Goal: Find specific page/section: Find specific page/section

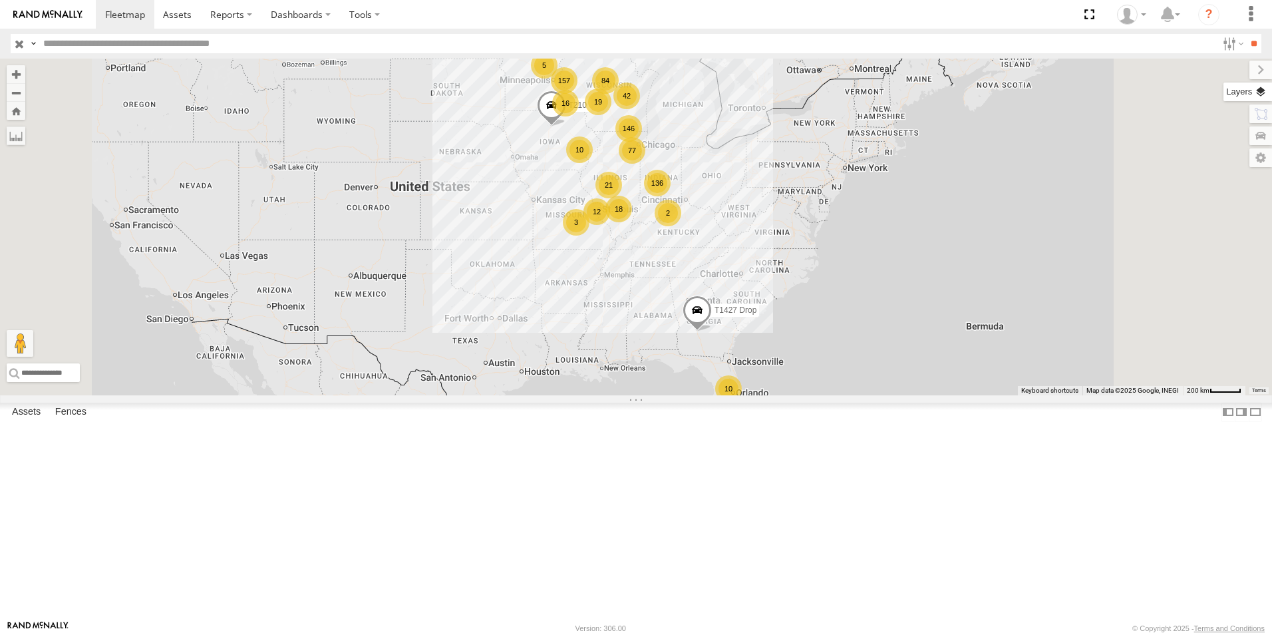
click at [1261, 94] on label at bounding box center [1247, 91] width 49 height 19
click at [0, 0] on span "Basemaps" at bounding box center [0, 0] width 0 height 0
click at [0, 0] on span "Satellite + Roadmap" at bounding box center [0, 0] width 0 height 0
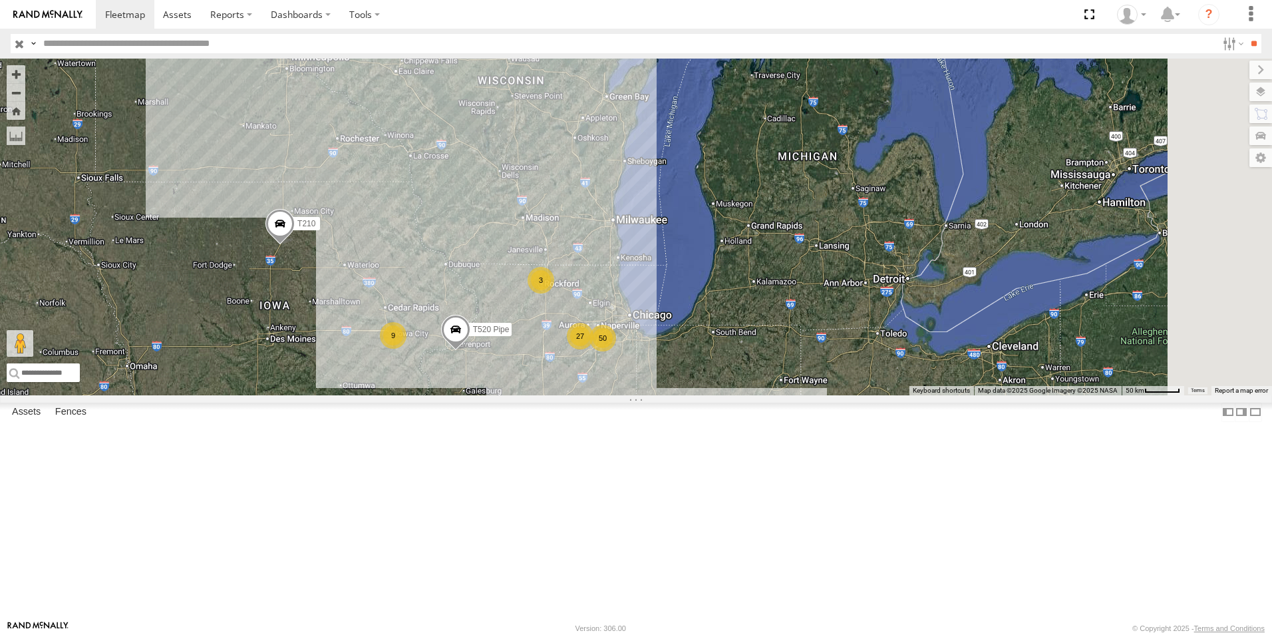
drag, startPoint x: 674, startPoint y: 194, endPoint x: 593, endPoint y: 554, distance: 369.4
click at [593, 395] on div "T1427 Drop T210 82 9 50 14 21 2 3 6 T542 Pipe 3 6 27 T520 Pipe 6 44 2 2 T529 Pi…" at bounding box center [636, 227] width 1272 height 337
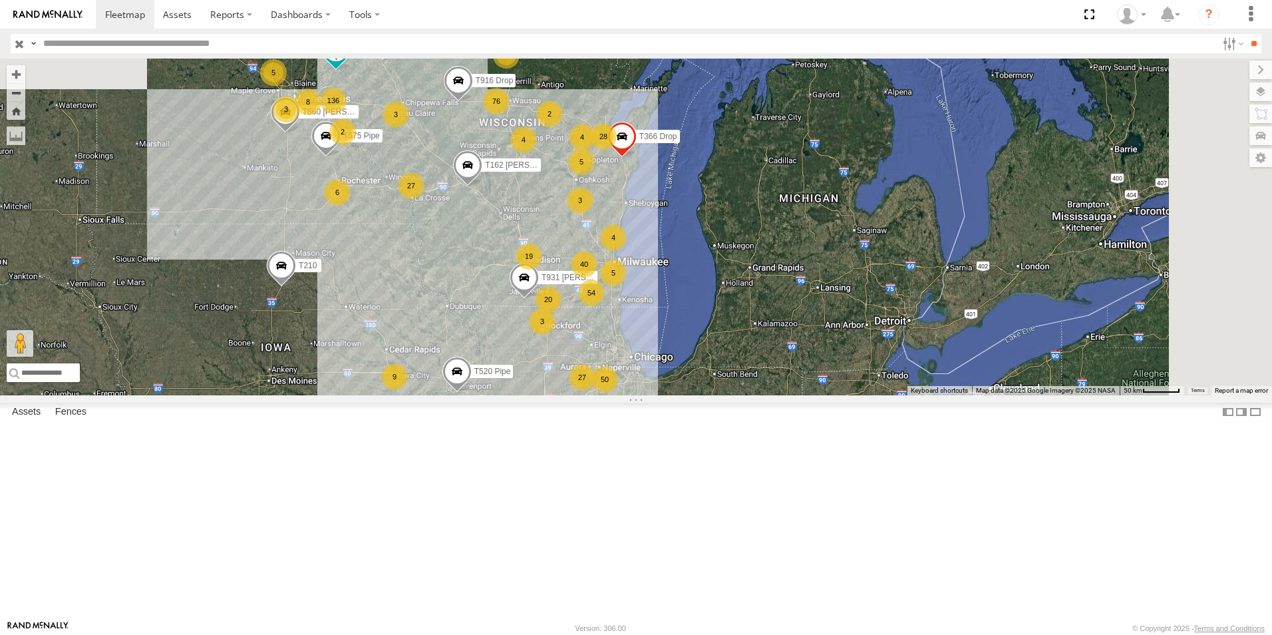
drag, startPoint x: 579, startPoint y: 321, endPoint x: 581, endPoint y: 371, distance: 49.2
click at [581, 371] on div "T1427 Drop T210 82 9 50 14 21 2 3 6 T542 Pipe 3 6 27 T520 Pipe 6 44 2 2 T529 Pi…" at bounding box center [636, 227] width 1272 height 337
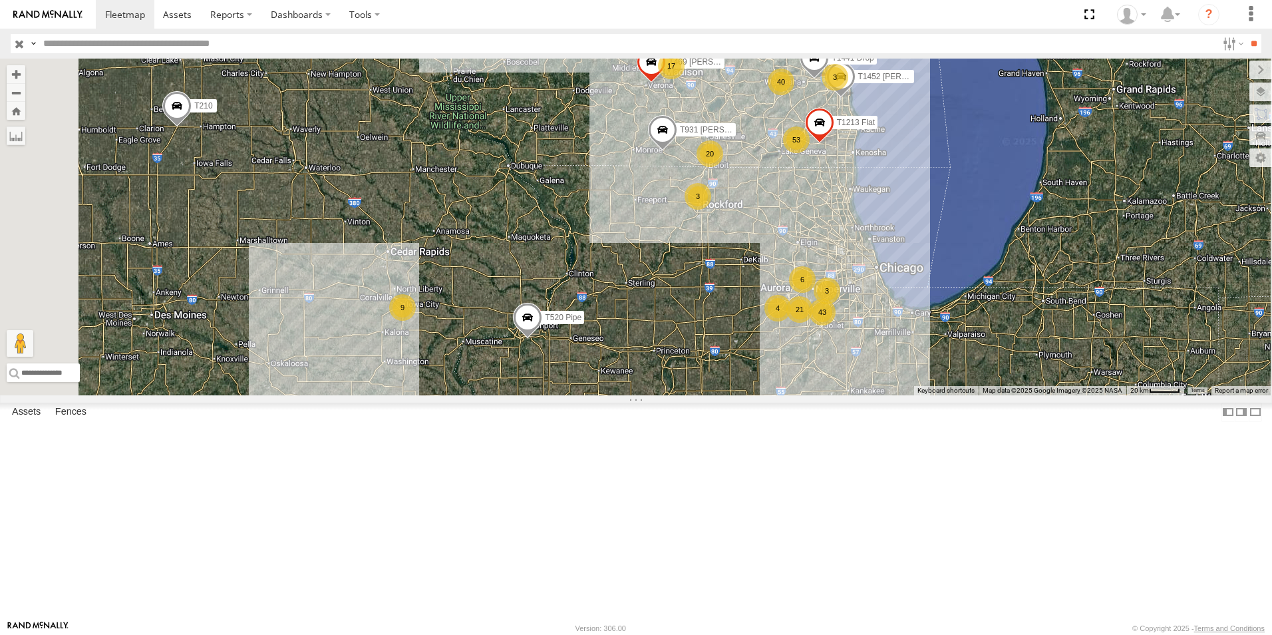
drag, startPoint x: 887, startPoint y: 533, endPoint x: 852, endPoint y: 442, distance: 97.1
click at [852, 395] on div "T1427 Drop T210 T542 Pipe T520 Pipe T529 Pipe T1166 Flat T860 Moffett Flat T931…" at bounding box center [636, 227] width 1272 height 337
click at [161, 16] on link at bounding box center [177, 14] width 47 height 29
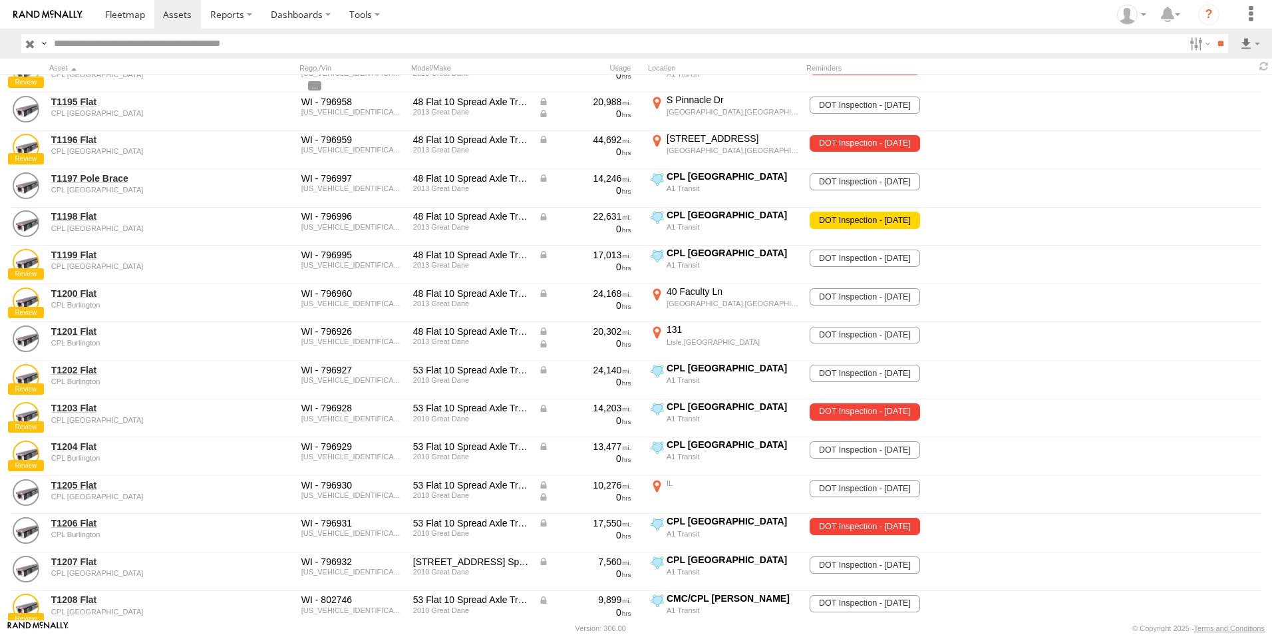
scroll to position [4257, 0]
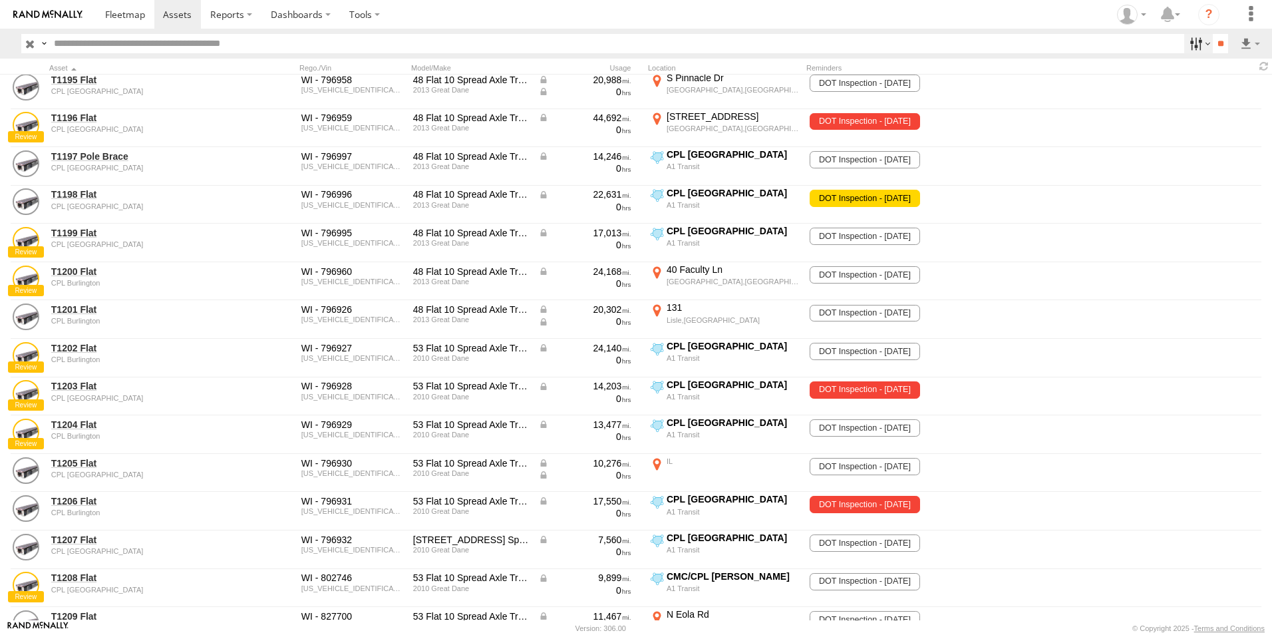
click at [1197, 47] on label at bounding box center [1198, 43] width 29 height 19
click at [0, 0] on span "A1 Transit Shop" at bounding box center [0, 0] width 0 height 0
click at [1213, 44] on input "**" at bounding box center [1220, 43] width 15 height 19
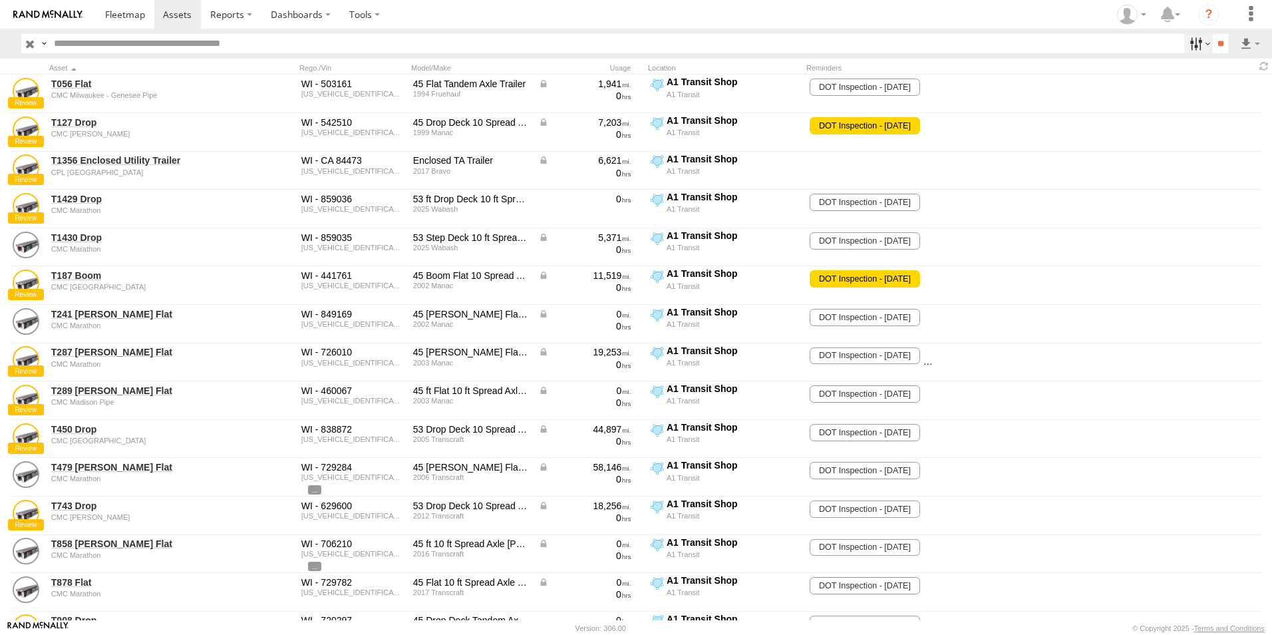
click at [1196, 44] on label at bounding box center [1198, 43] width 29 height 19
click at [0, 0] on span "A1 Transit Shop" at bounding box center [0, 0] width 0 height 0
click at [0, 0] on span "CMC [GEOGRAPHIC_DATA]" at bounding box center [0, 0] width 0 height 0
click at [1213, 43] on input "**" at bounding box center [1220, 43] width 15 height 19
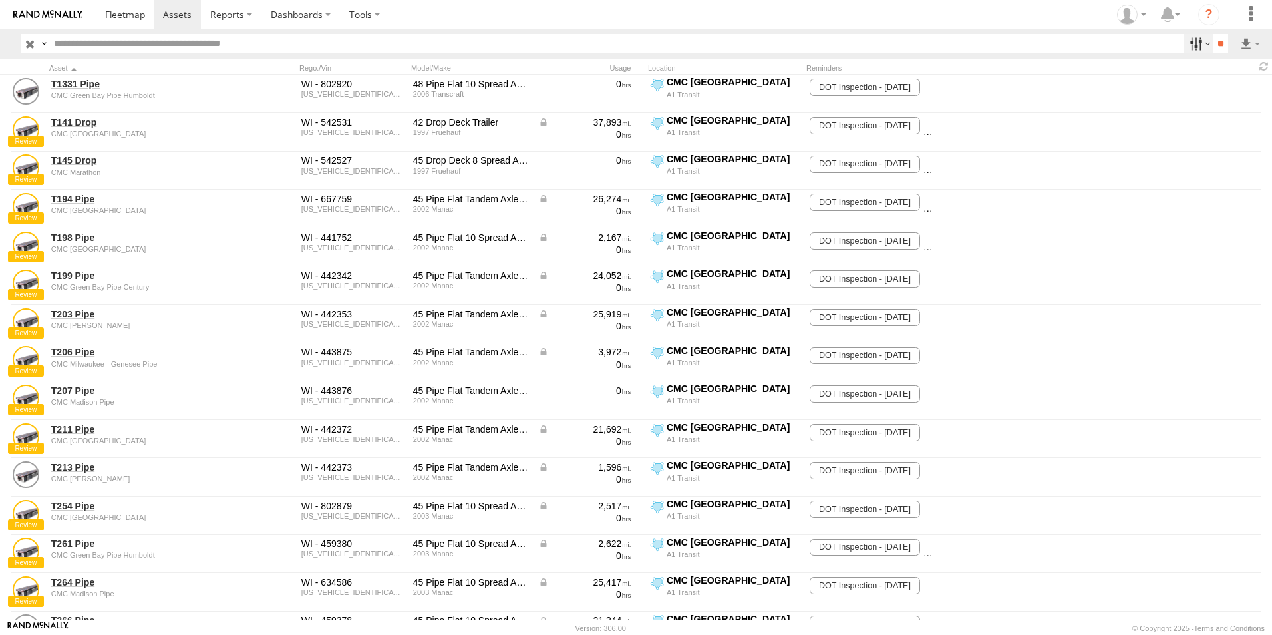
click at [1190, 51] on label at bounding box center [1198, 43] width 29 height 19
click at [0, 0] on span "CMC [GEOGRAPHIC_DATA]" at bounding box center [0, 0] width 0 height 0
click at [1213, 44] on input "**" at bounding box center [1220, 43] width 15 height 19
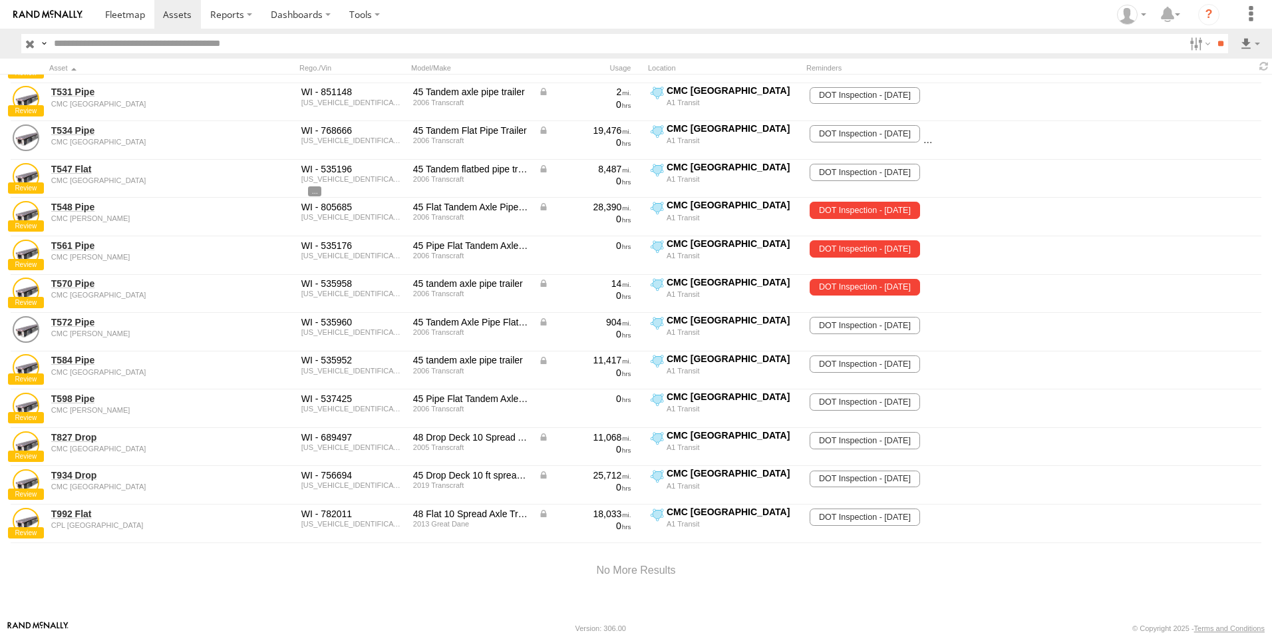
scroll to position [265, 0]
